Goal: Transaction & Acquisition: Purchase product/service

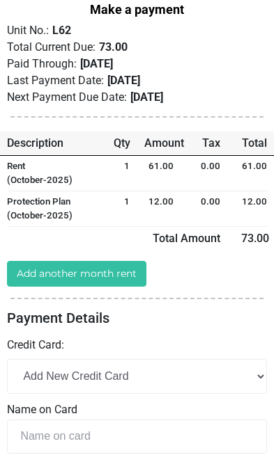
scroll to position [156, 0]
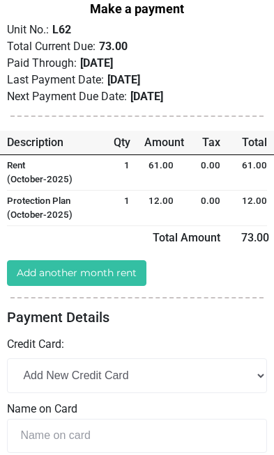
click at [172, 336] on div "Credit Card: Add New Credit Card" at bounding box center [137, 364] width 260 height 56
click at [51, 336] on label "Credit Card:" at bounding box center [35, 344] width 57 height 17
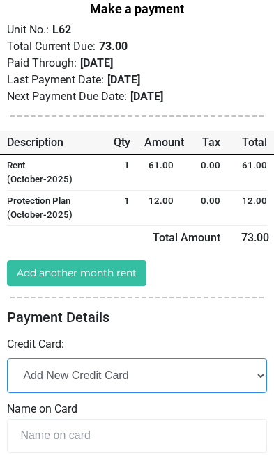
click at [118, 359] on select "Add New Credit Card" at bounding box center [137, 376] width 260 height 34
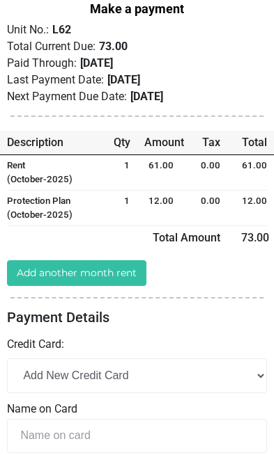
click at [61, 401] on label "Name on Card" at bounding box center [137, 409] width 260 height 17
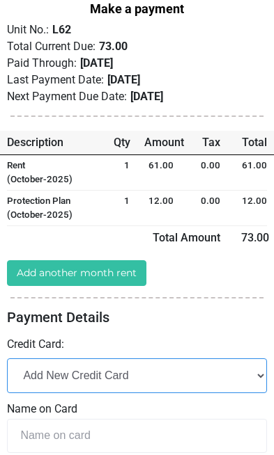
click at [201, 359] on select "Add New Credit Card" at bounding box center [137, 376] width 260 height 34
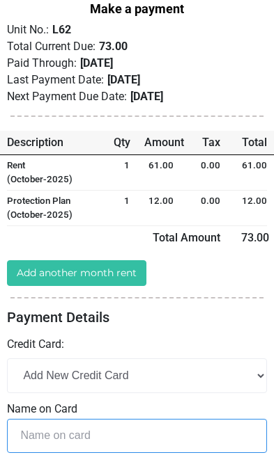
click at [100, 419] on input "text" at bounding box center [137, 436] width 260 height 34
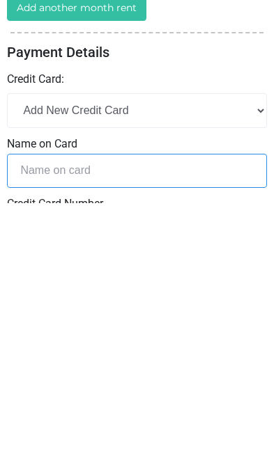
type input "[PERSON_NAME]"
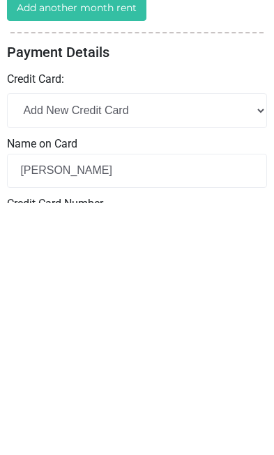
scroll to position [174, 0]
select select
type input "[CREDIT_CARD_NUMBER]"
select select "Visa"
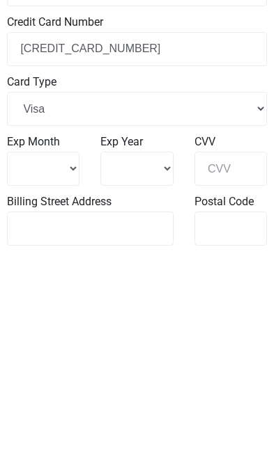
scroll to position [412, 0]
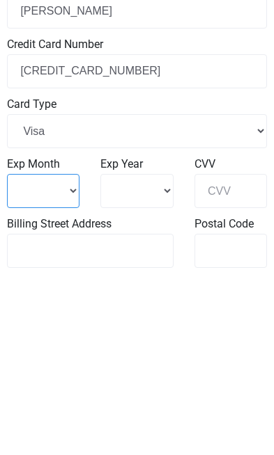
click at [40, 343] on select "1 2 3 4" at bounding box center [43, 360] width 72 height 34
